Goal: Task Accomplishment & Management: Manage account settings

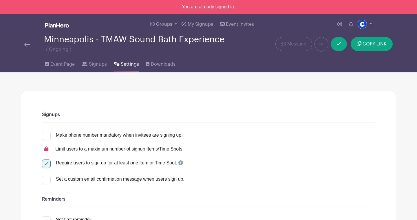
click at [54, 26] on img at bounding box center [57, 25] width 24 height 5
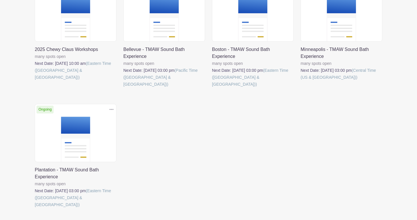
scroll to position [135, 0]
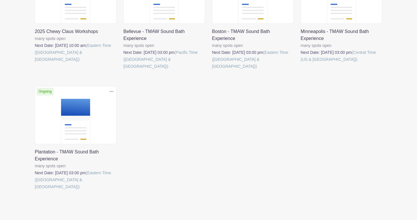
click at [112, 89] on icon at bounding box center [111, 91] width 4 height 5
click at [82, 70] on div "Delete Event Are you sure you want to delete this Event? Yes, Delete No, Cancel…" at bounding box center [75, 25] width 89 height 118
click at [35, 190] on link at bounding box center [35, 190] width 0 height 0
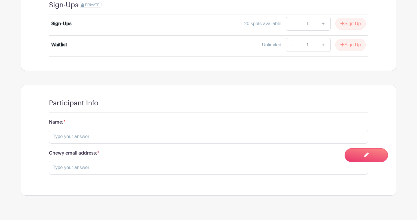
scroll to position [350, 0]
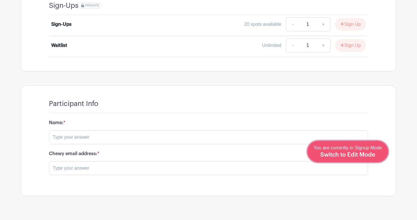
click at [356, 154] on span "Switch to Edit Mode" at bounding box center [347, 155] width 55 height 6
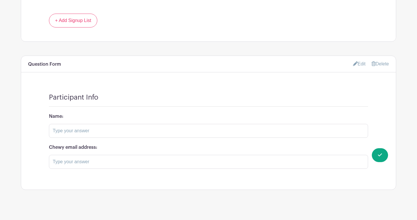
scroll to position [447, 0]
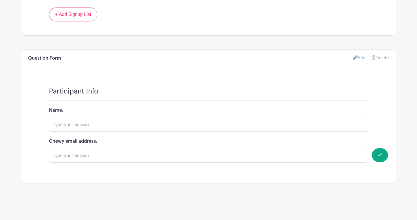
click at [384, 56] on link "Delete" at bounding box center [379, 57] width 17 height 5
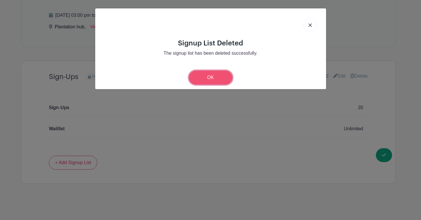
click at [225, 78] on link "OK" at bounding box center [210, 78] width 43 height 14
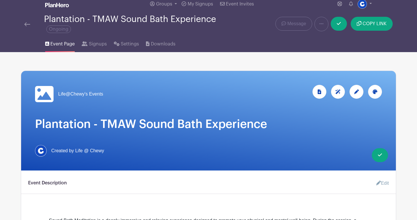
scroll to position [0, 0]
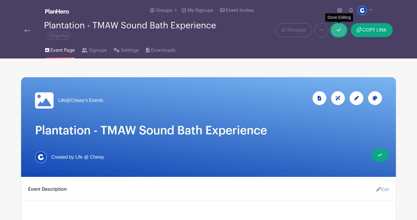
click at [340, 30] on icon at bounding box center [339, 30] width 4 height 5
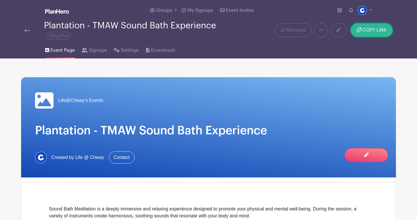
click at [369, 30] on span "COPY LINK" at bounding box center [375, 30] width 24 height 5
click at [27, 31] on img at bounding box center [27, 31] width 6 height 4
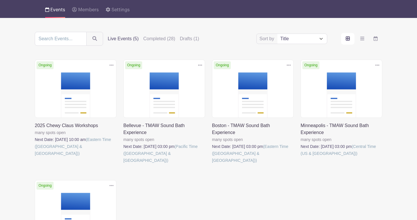
scroll to position [41, 0]
click at [212, 164] on link at bounding box center [212, 164] width 0 height 0
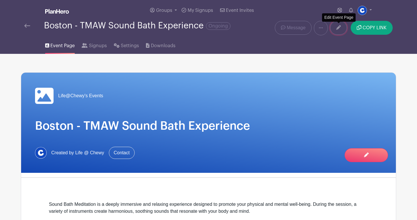
click at [337, 30] on icon at bounding box center [338, 27] width 5 height 5
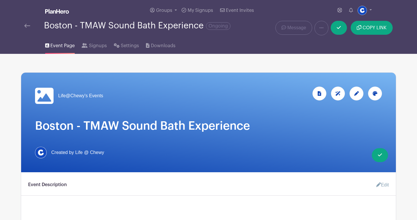
scroll to position [447, 0]
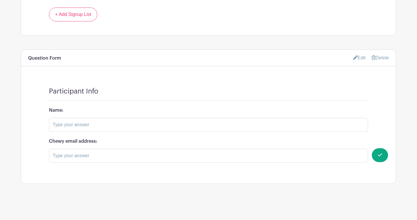
click at [378, 56] on link "Delete" at bounding box center [379, 57] width 17 height 5
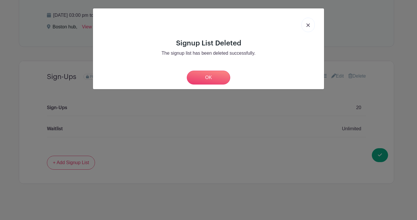
scroll to position [299, 0]
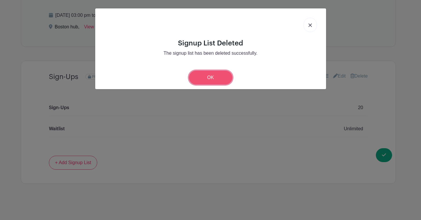
click at [221, 78] on link "OK" at bounding box center [210, 78] width 43 height 14
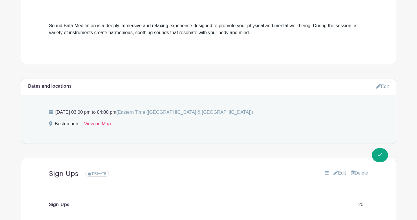
scroll to position [0, 0]
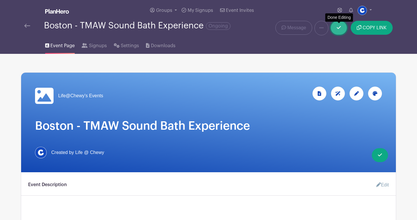
click at [337, 30] on icon at bounding box center [339, 27] width 4 height 5
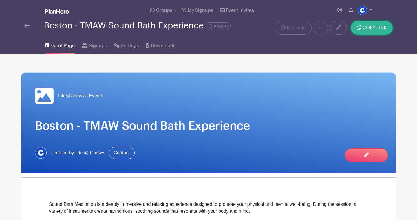
click at [368, 28] on span "COPY LINK" at bounding box center [375, 27] width 24 height 5
click at [26, 28] on link at bounding box center [27, 25] width 6 height 7
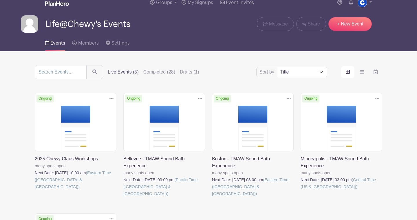
scroll to position [46, 0]
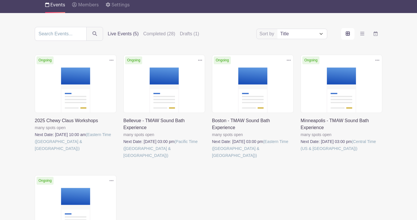
click at [123, 159] on link at bounding box center [123, 159] width 0 height 0
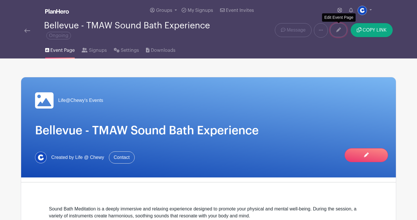
click at [339, 32] on link at bounding box center [338, 30] width 17 height 14
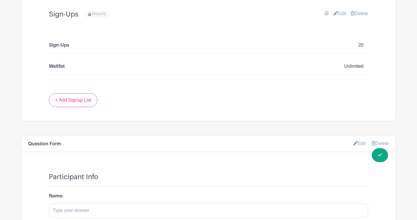
scroll to position [447, 0]
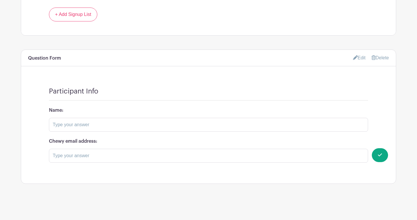
click at [380, 57] on link "Delete" at bounding box center [379, 57] width 17 height 5
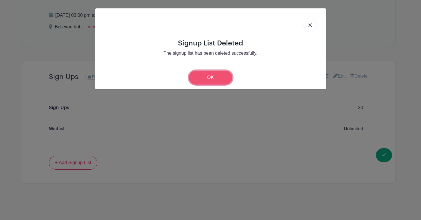
click at [218, 77] on link "OK" at bounding box center [210, 78] width 43 height 14
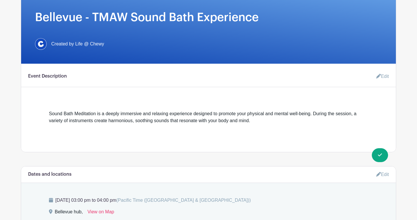
scroll to position [0, 0]
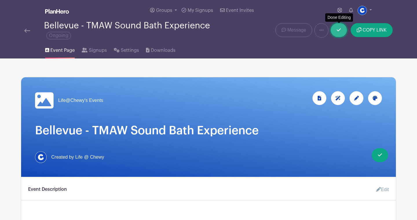
click at [338, 32] on icon at bounding box center [339, 30] width 4 height 5
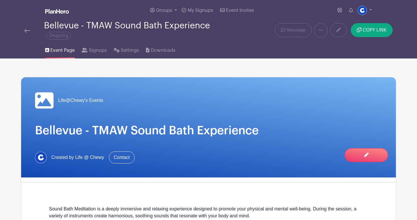
click at [24, 30] on img at bounding box center [27, 31] width 6 height 4
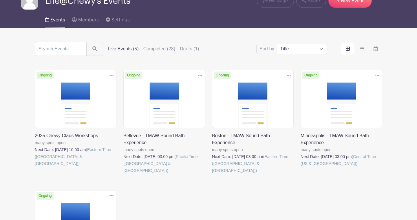
scroll to position [42, 0]
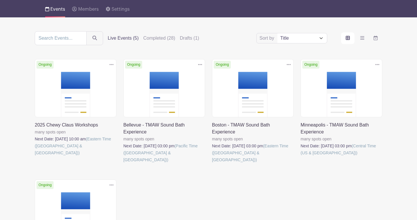
click at [301, 156] on link at bounding box center [301, 156] width 0 height 0
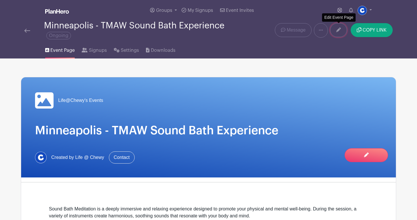
click at [339, 32] on link at bounding box center [338, 30] width 17 height 14
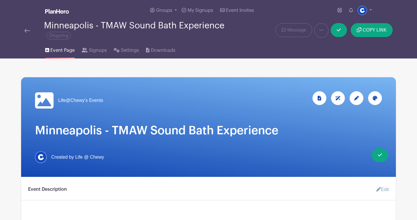
scroll to position [447, 0]
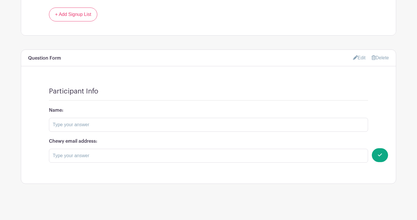
click at [380, 58] on link "Delete" at bounding box center [379, 57] width 17 height 5
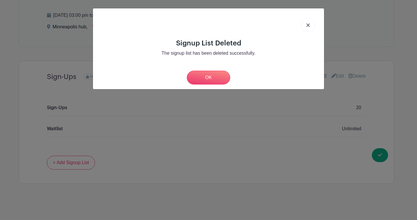
scroll to position [299, 0]
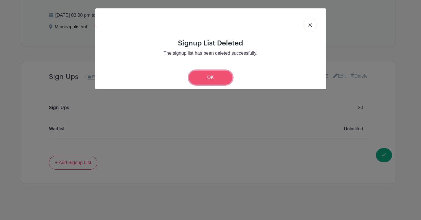
click at [219, 75] on link "OK" at bounding box center [210, 78] width 43 height 14
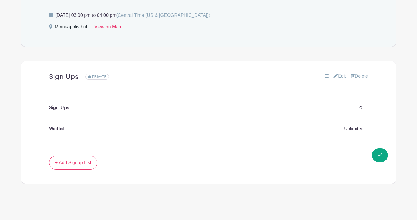
scroll to position [0, 0]
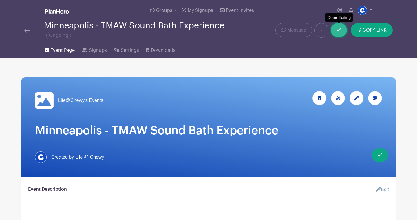
click at [344, 33] on link at bounding box center [339, 30] width 16 height 14
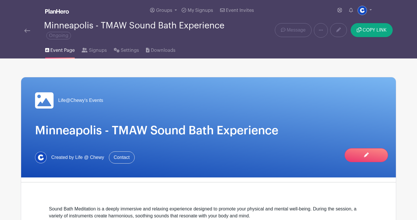
click at [381, 28] on span "COPY LINK" at bounding box center [375, 30] width 24 height 5
